Goal: Task Accomplishment & Management: Manage account settings

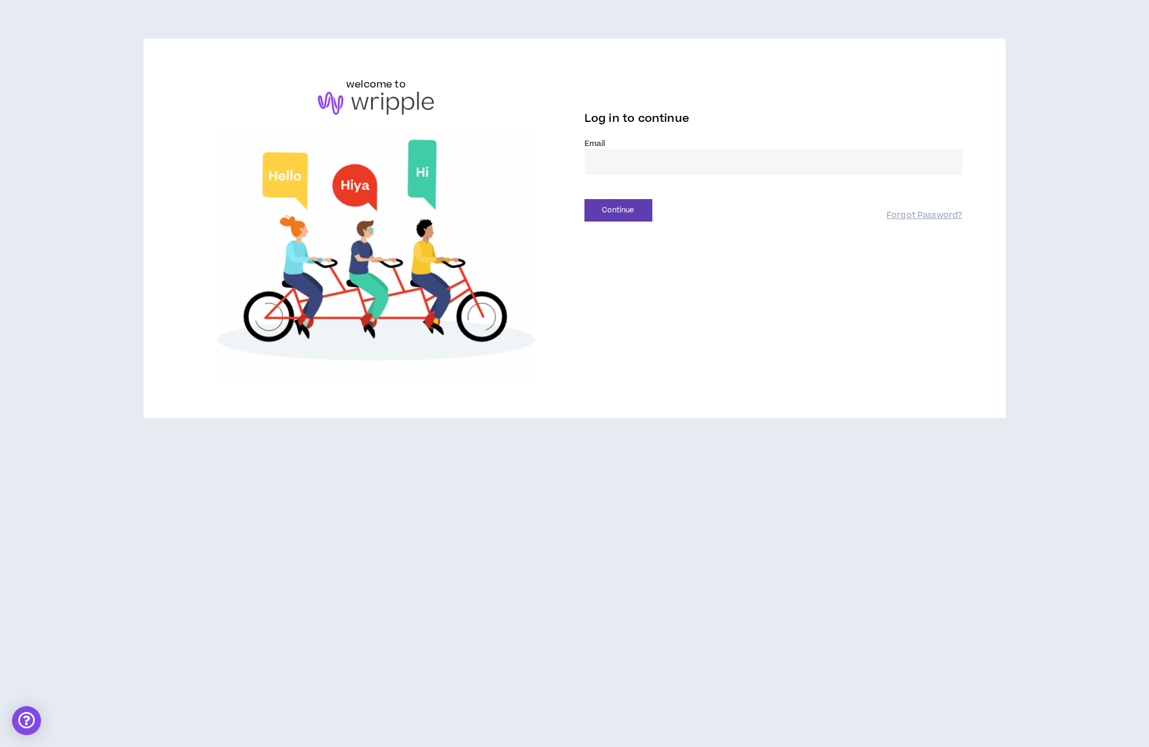
click at [616, 168] on input "email" at bounding box center [772, 162] width 377 height 26
click at [613, 166] on input "email" at bounding box center [772, 162] width 377 height 26
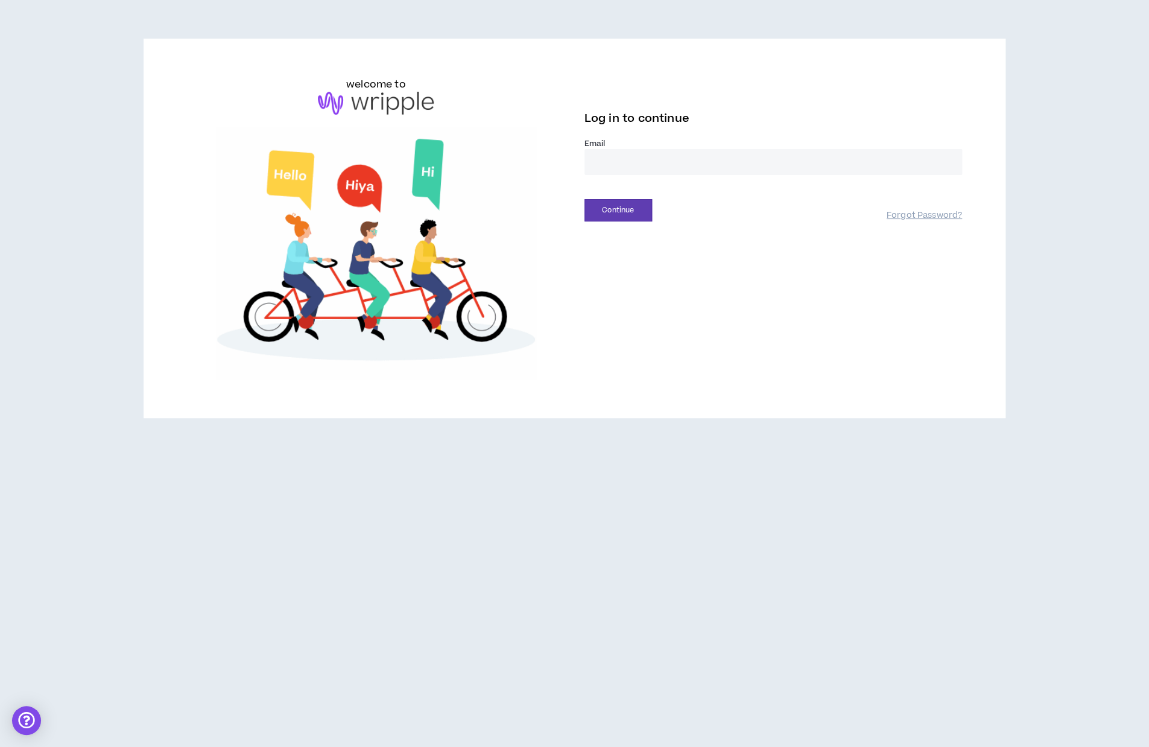
click at [613, 166] on input "email" at bounding box center [772, 162] width 377 height 26
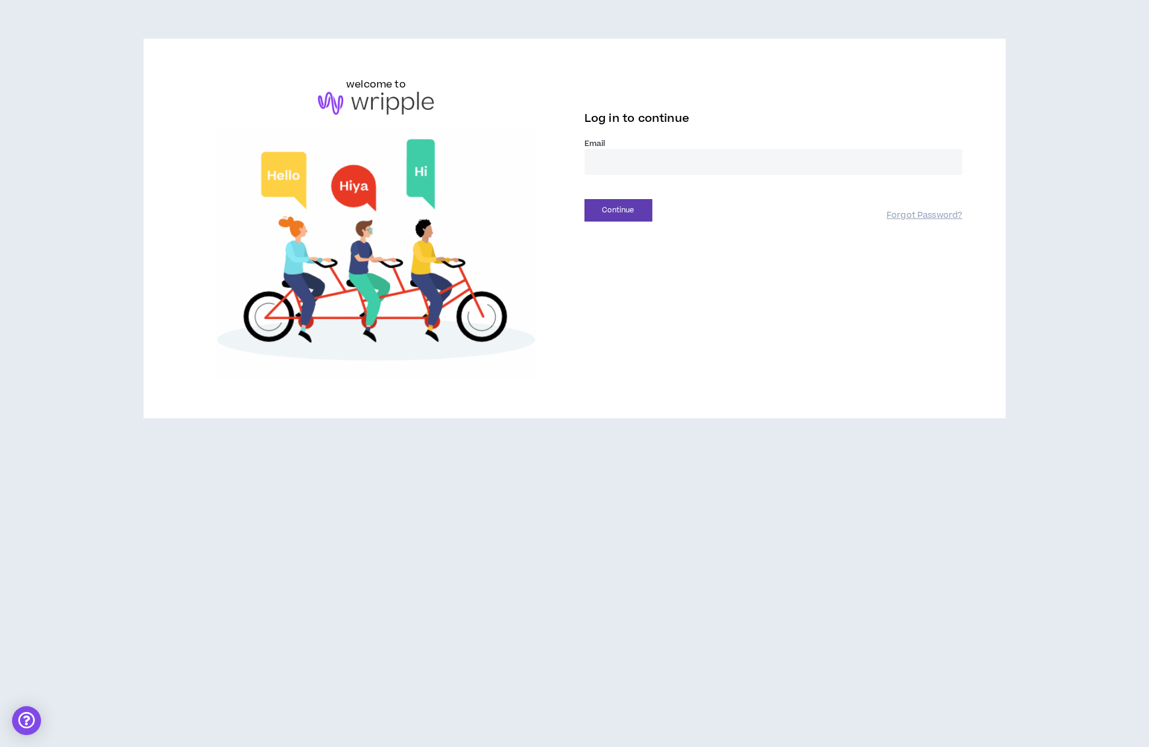
click at [613, 166] on input "email" at bounding box center [772, 162] width 377 height 26
type input "**********"
click at [616, 212] on button "Continue" at bounding box center [618, 210] width 68 height 22
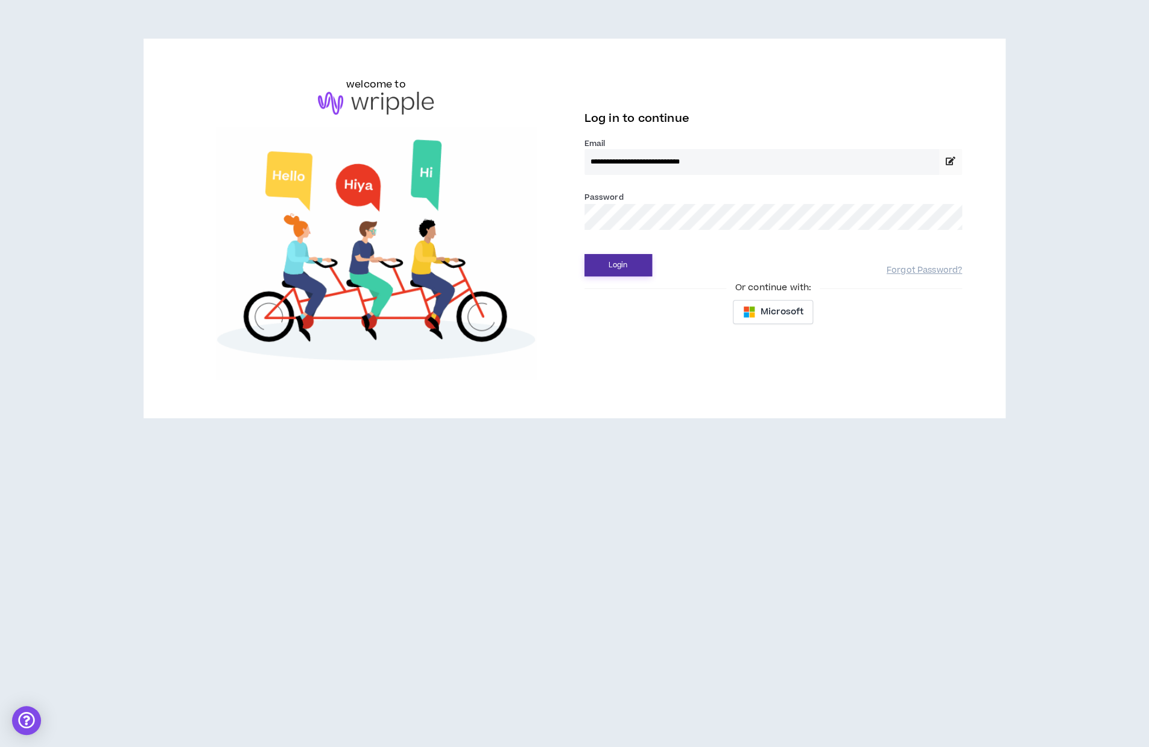
click at [628, 267] on button "Login" at bounding box center [618, 265] width 68 height 22
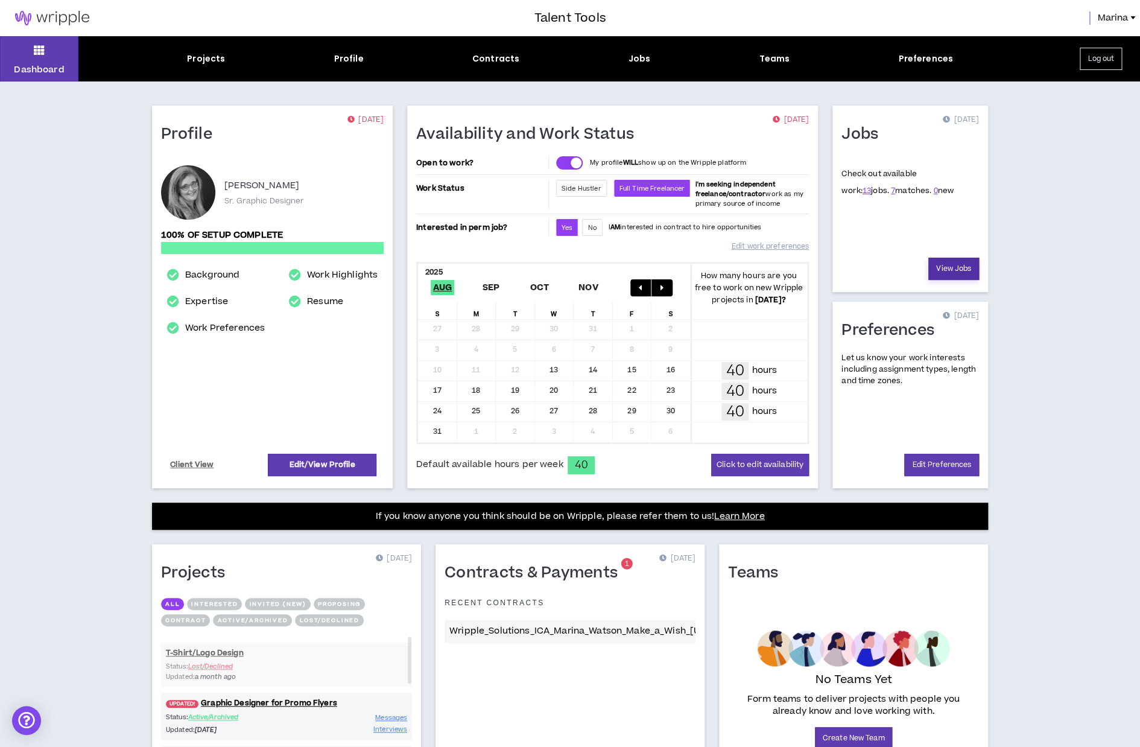
click at [958, 265] on link "View Jobs" at bounding box center [953, 268] width 51 height 22
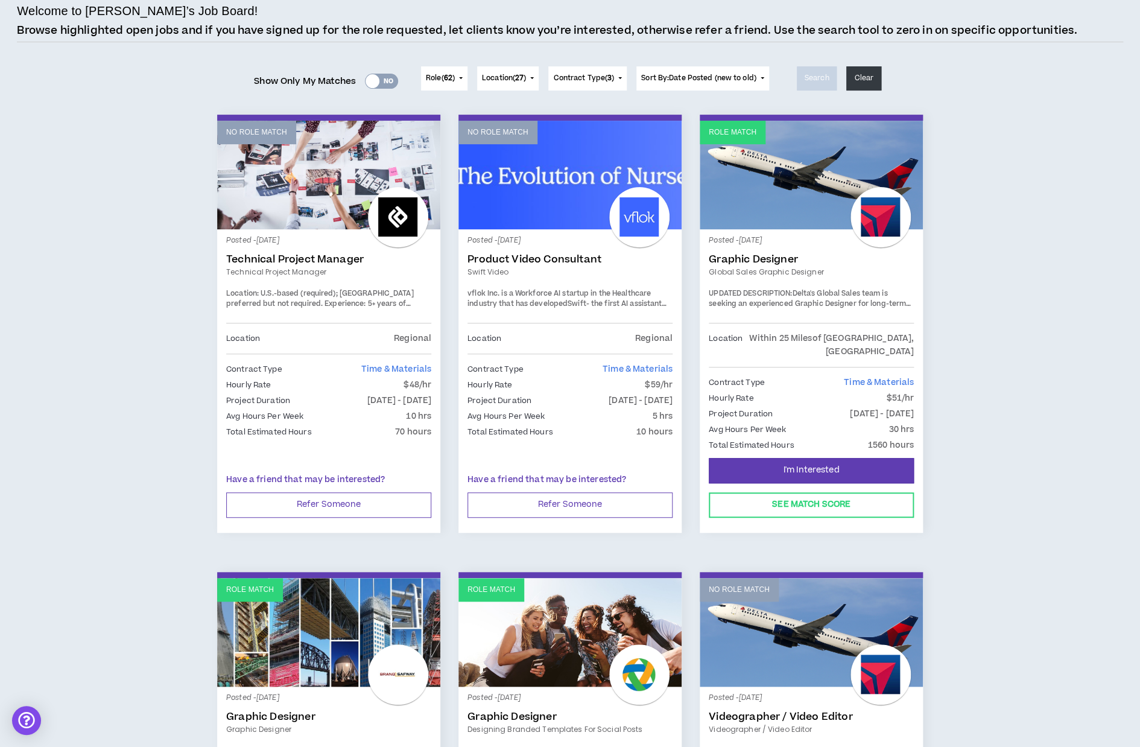
scroll to position [86, 0]
